Goal: Information Seeking & Learning: Learn about a topic

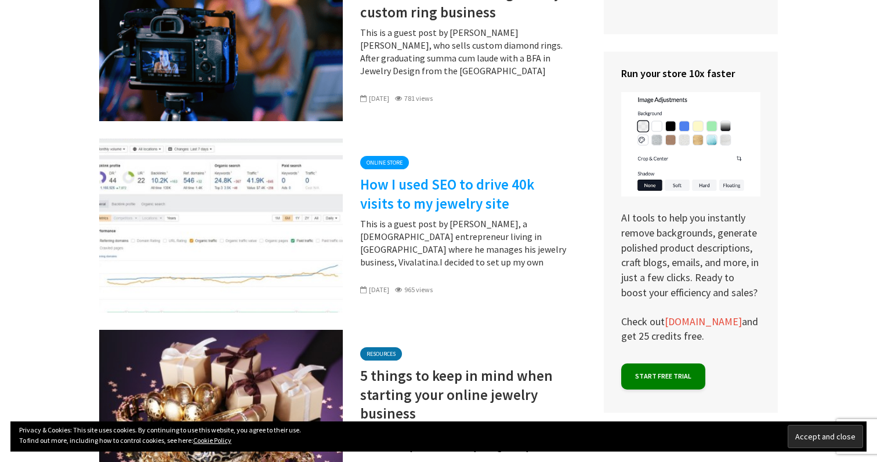
scroll to position [6007, 0]
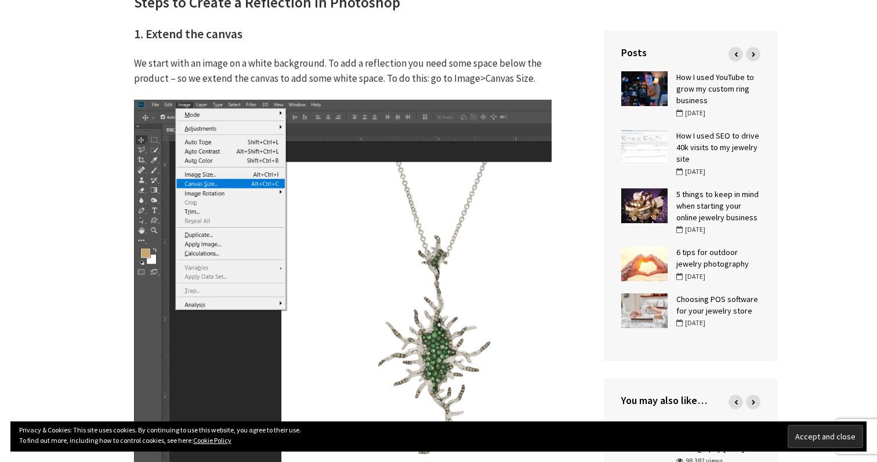
scroll to position [378, 0]
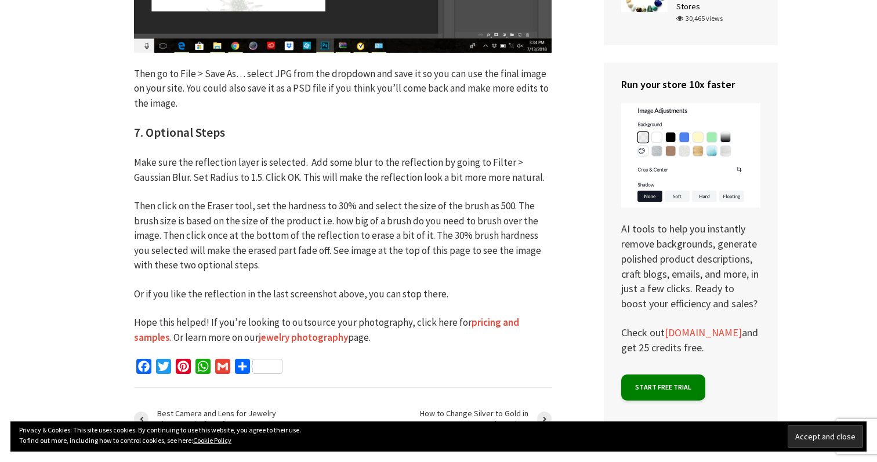
scroll to position [5078, 0]
